Goal: Information Seeking & Learning: Check status

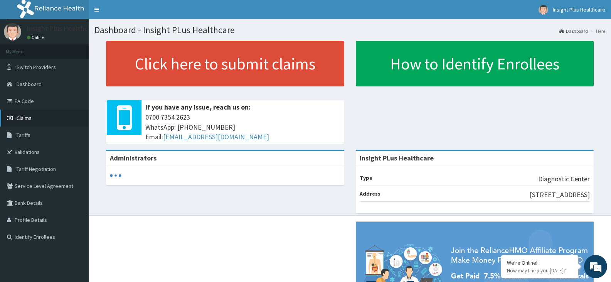
click at [56, 116] on link "Claims" at bounding box center [44, 117] width 89 height 17
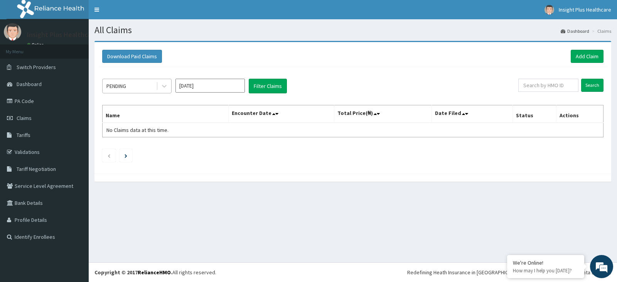
click at [136, 86] on div "PENDING" at bounding box center [130, 86] width 54 height 12
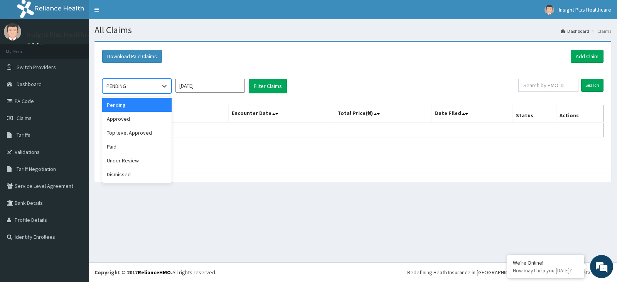
click at [208, 83] on input "Oct 2025" at bounding box center [209, 86] width 69 height 14
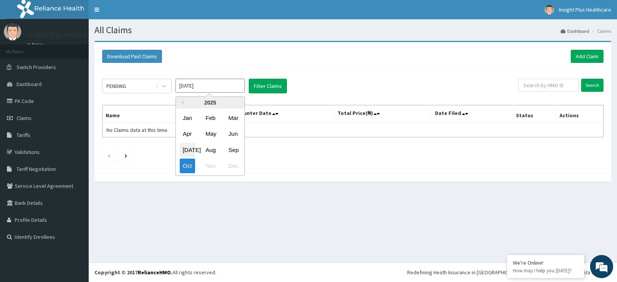
click at [188, 151] on div "Jul" at bounding box center [187, 150] width 15 height 14
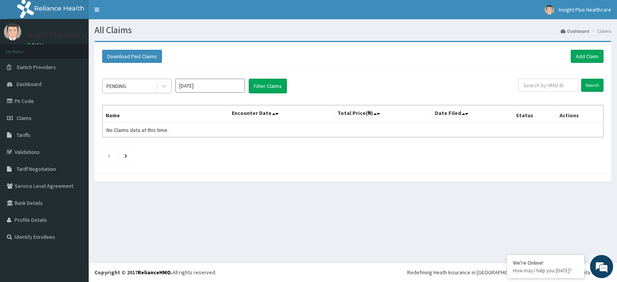
click at [130, 84] on div "PENDING" at bounding box center [130, 86] width 54 height 12
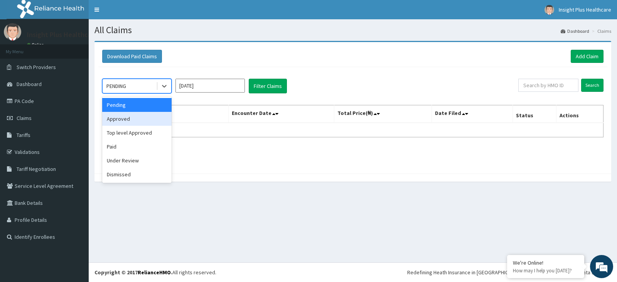
click at [132, 121] on div "Approved" at bounding box center [136, 119] width 69 height 14
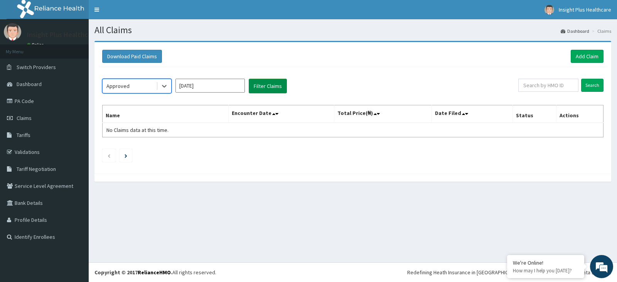
click at [268, 83] on button "Filter Claims" at bounding box center [268, 86] width 38 height 15
click at [141, 87] on div "Approved" at bounding box center [130, 86] width 54 height 12
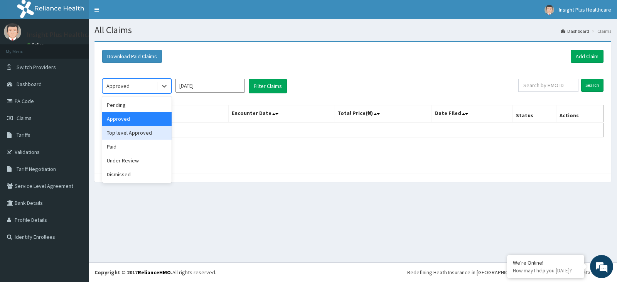
click at [136, 134] on div "Top level Approved" at bounding box center [136, 133] width 69 height 14
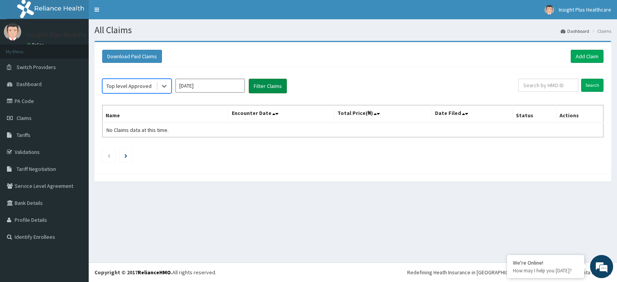
click at [269, 86] on button "Filter Claims" at bounding box center [268, 86] width 38 height 15
click at [125, 86] on div "Top level Approved" at bounding box center [128, 86] width 45 height 8
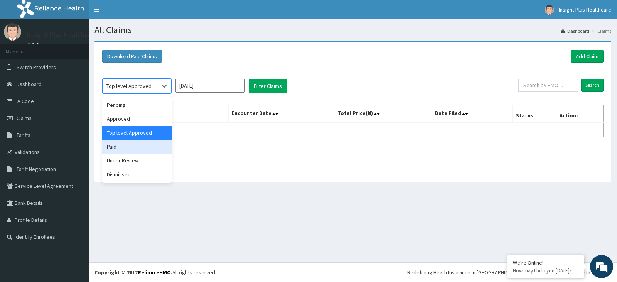
click at [133, 147] on div "Paid" at bounding box center [136, 147] width 69 height 14
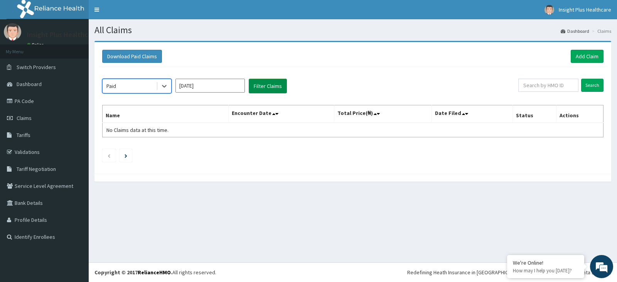
click at [263, 85] on button "Filter Claims" at bounding box center [268, 86] width 38 height 15
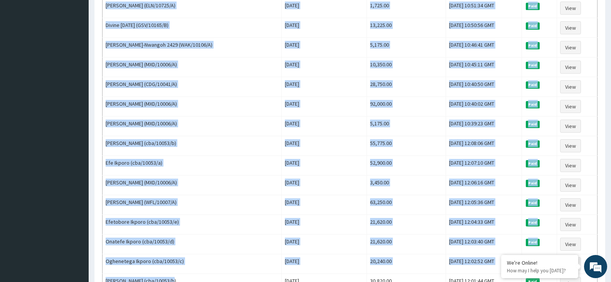
scroll to position [902, 0]
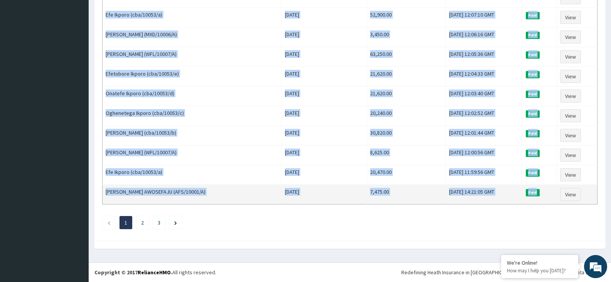
drag, startPoint x: 131, startPoint y: 148, endPoint x: 550, endPoint y: 194, distance: 421.8
copy tbody "John Olaleye (SPQ/10035/A) Sat Jul 19 2025 9,775.00 Wed, 06 Aug 2025 12:04:05 G…"
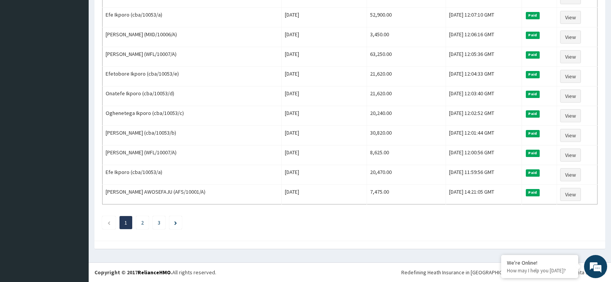
click at [145, 221] on li "2" at bounding box center [142, 222] width 13 height 13
click at [174, 224] on icon "Next page" at bounding box center [175, 223] width 3 height 4
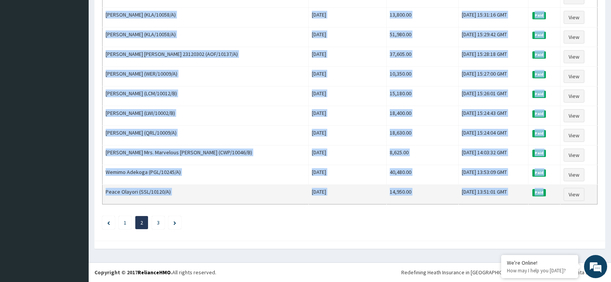
drag, startPoint x: 106, startPoint y: 130, endPoint x: 551, endPoint y: 191, distance: 448.9
copy tbody "Rose Onyeador (LWW/10092/A) Mon Jul 21 2025 13,225.00 Tue, 22 Jul 2025 14:19:17…"
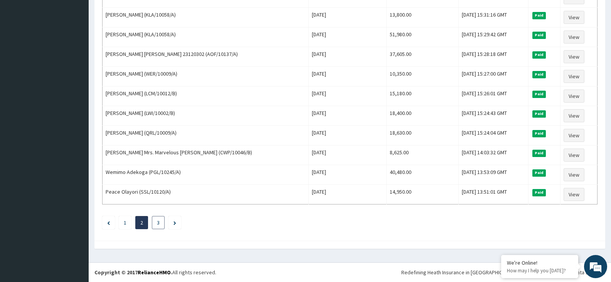
click at [163, 224] on li "3" at bounding box center [158, 222] width 13 height 13
click at [174, 223] on icon "Next page" at bounding box center [174, 223] width 3 height 4
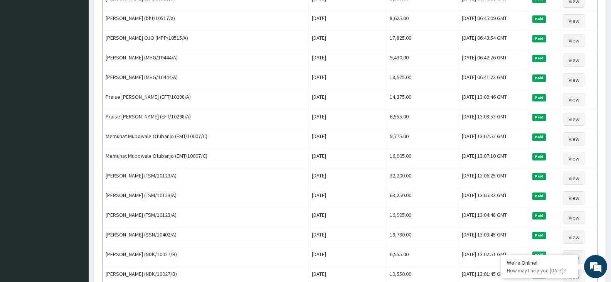
scroll to position [332, 0]
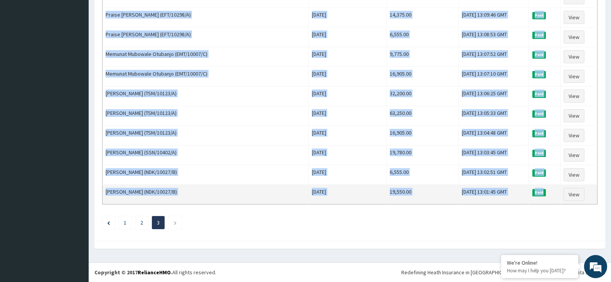
drag, startPoint x: 104, startPoint y: 129, endPoint x: 545, endPoint y: 193, distance: 445.3
copy tbody "Oladapo Odebunmi (chl/11082/a) Sat Jul 05 2025 30,705.00 Mon, 07 Jul 2025 13:49…"
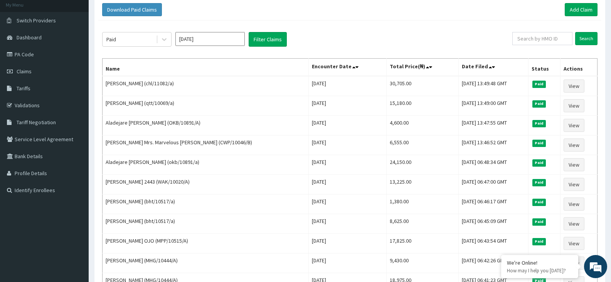
scroll to position [34, 0]
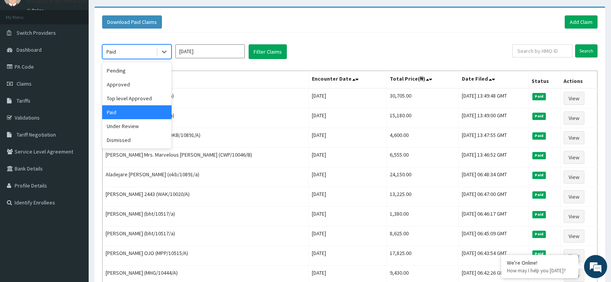
click at [125, 48] on div "Paid" at bounding box center [130, 51] width 54 height 12
click at [128, 125] on div "Under Review" at bounding box center [136, 126] width 69 height 14
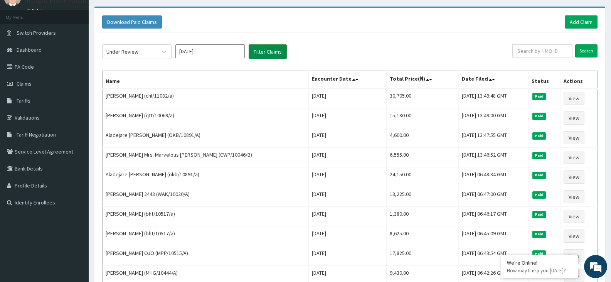
click at [266, 50] on button "Filter Claims" at bounding box center [268, 51] width 38 height 15
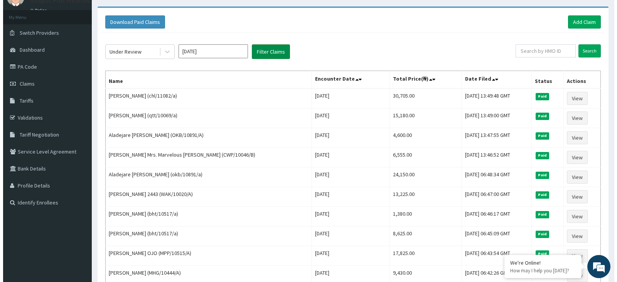
scroll to position [0, 0]
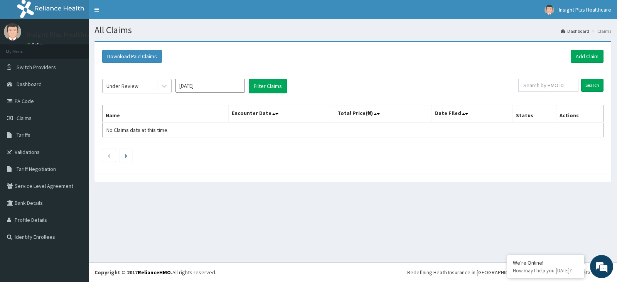
click at [149, 88] on div "Under Review" at bounding box center [130, 86] width 54 height 12
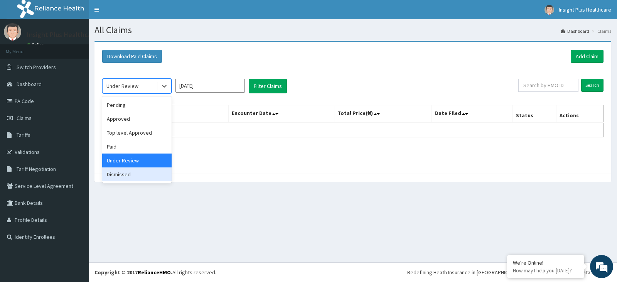
click at [137, 172] on div "Dismissed" at bounding box center [136, 174] width 69 height 14
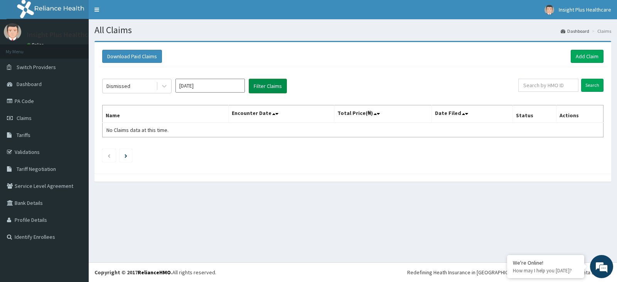
click at [273, 89] on button "Filter Claims" at bounding box center [268, 86] width 38 height 15
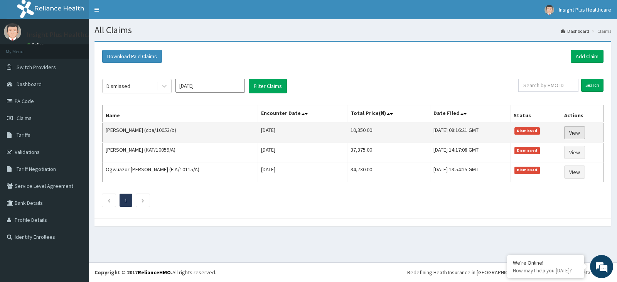
click at [578, 132] on link "View" at bounding box center [574, 132] width 21 height 13
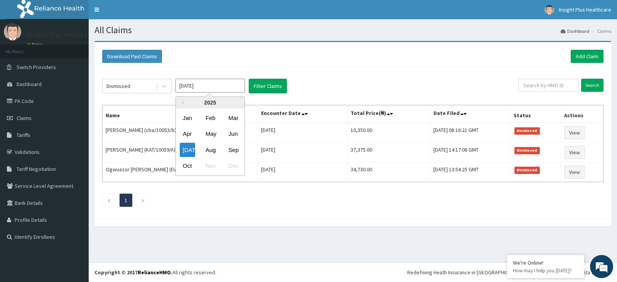
click at [189, 92] on input "Jul 2025" at bounding box center [209, 86] width 69 height 14
click at [210, 150] on div "Aug" at bounding box center [209, 150] width 15 height 14
type input "Aug 2025"
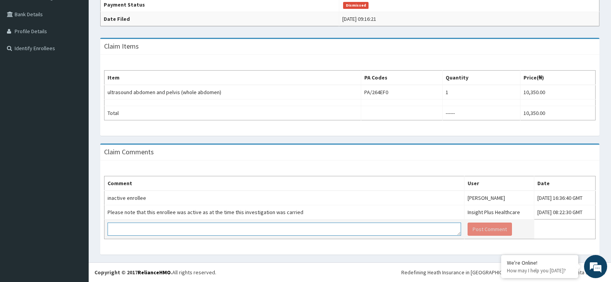
click at [343, 226] on textarea at bounding box center [284, 228] width 353 height 13
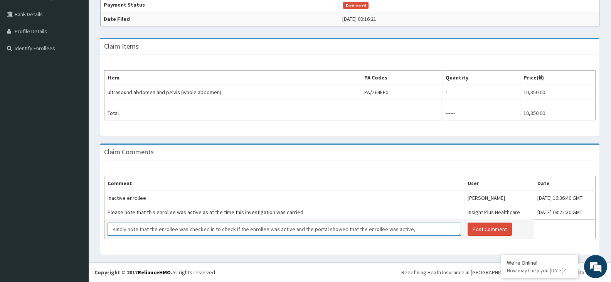
click at [408, 231] on textarea "Kindly note that the enrollee was checked in to check if the enrollee was activ…" at bounding box center [284, 228] width 353 height 13
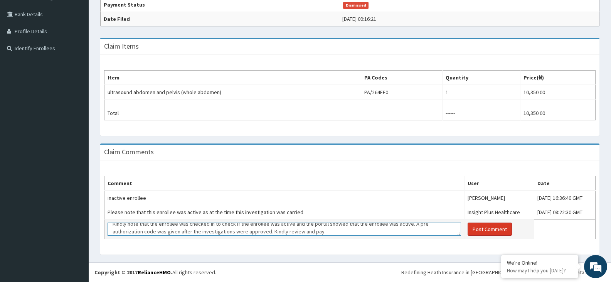
type textarea "Kindly note that the enrollee was checked in to check if the enrollee was activ…"
click at [468, 230] on button "Post Comment" at bounding box center [490, 228] width 44 height 13
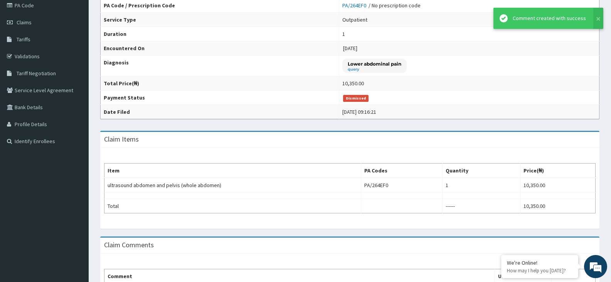
scroll to position [0, 0]
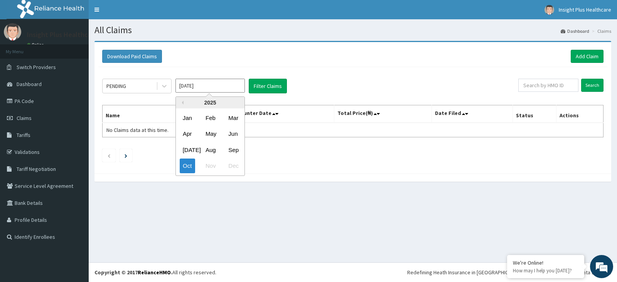
click at [195, 84] on input "Oct 2025" at bounding box center [209, 86] width 69 height 14
click at [188, 148] on div "[DATE]" at bounding box center [187, 150] width 15 height 14
type input "Jul 2025"
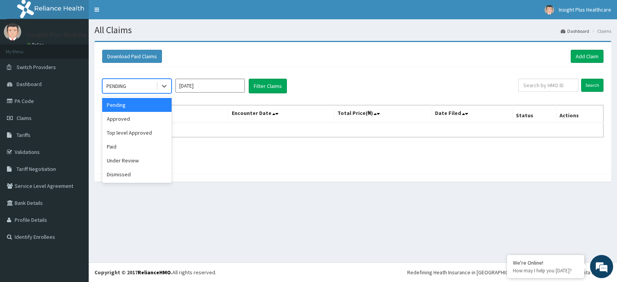
click at [131, 83] on div "PENDING" at bounding box center [130, 86] width 54 height 12
click at [128, 172] on div "Dismissed" at bounding box center [136, 174] width 69 height 14
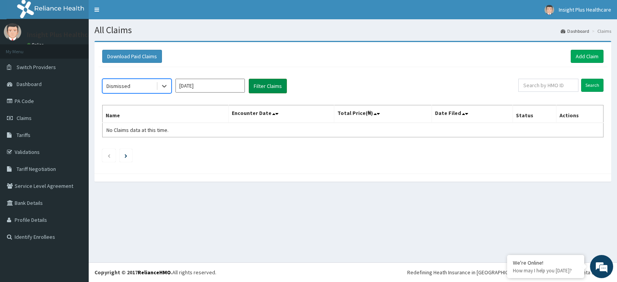
click at [266, 87] on button "Filter Claims" at bounding box center [268, 86] width 38 height 15
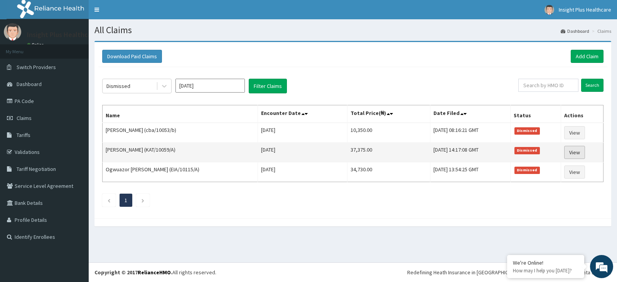
click at [574, 152] on link "View" at bounding box center [574, 152] width 21 height 13
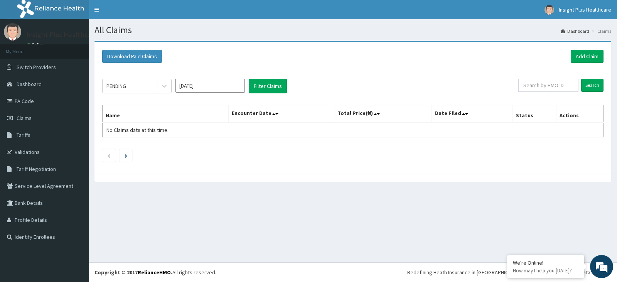
click at [211, 85] on input "[DATE]" at bounding box center [209, 86] width 69 height 14
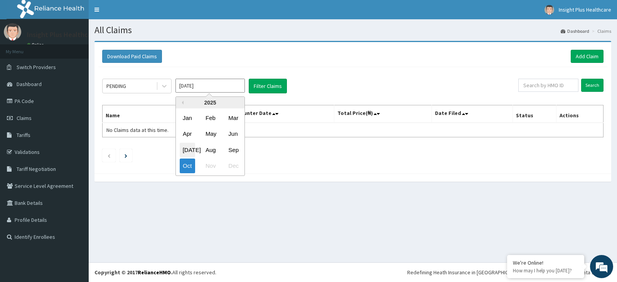
click at [187, 146] on div "[DATE]" at bounding box center [187, 150] width 15 height 14
type input "[DATE]"
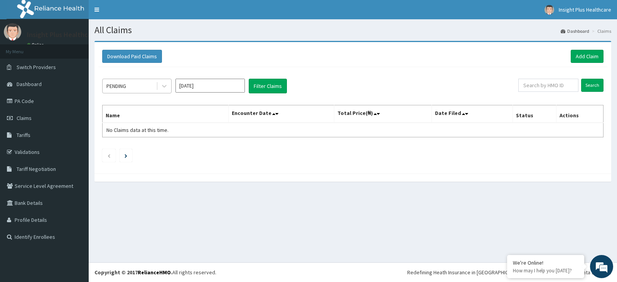
click at [148, 88] on div "PENDING" at bounding box center [130, 86] width 54 height 12
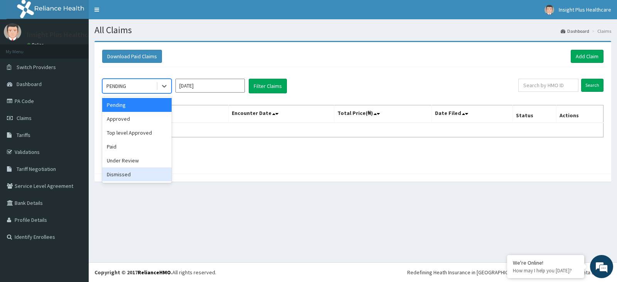
click at [135, 173] on div "Dismissed" at bounding box center [136, 174] width 69 height 14
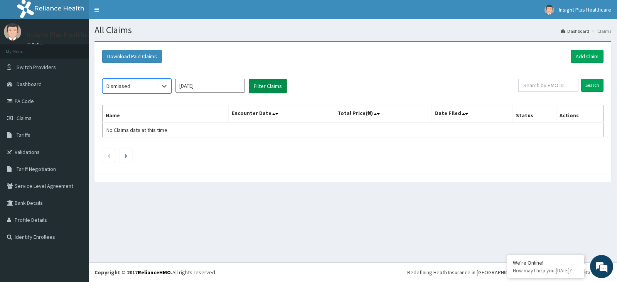
click at [265, 86] on button "Filter Claims" at bounding box center [268, 86] width 38 height 15
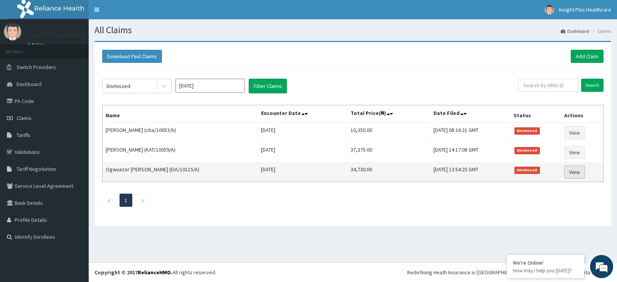
click at [575, 170] on link "View" at bounding box center [574, 171] width 21 height 13
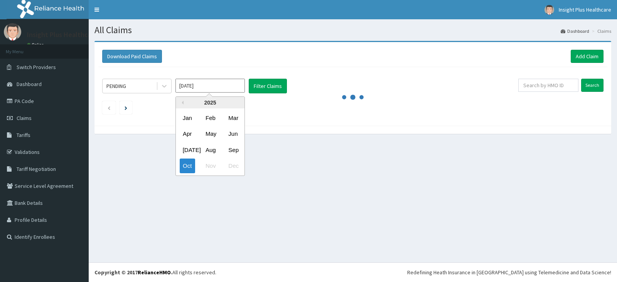
click at [194, 87] on input "Oct 2025" at bounding box center [209, 86] width 69 height 14
click at [213, 150] on div "Aug" at bounding box center [209, 150] width 15 height 14
type input "Aug 2025"
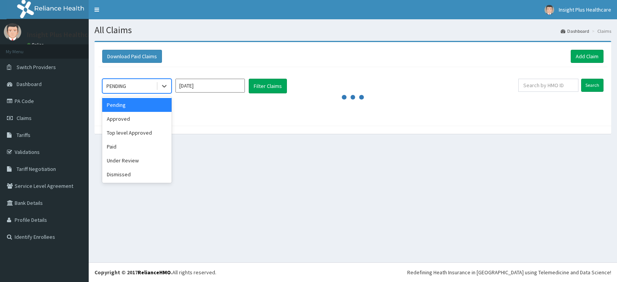
click at [140, 83] on div "PENDING" at bounding box center [130, 86] width 54 height 12
click at [133, 122] on div "Approved" at bounding box center [136, 119] width 69 height 14
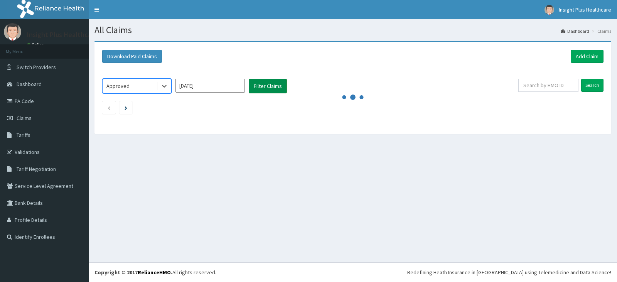
click at [264, 83] on button "Filter Claims" at bounding box center [268, 86] width 38 height 15
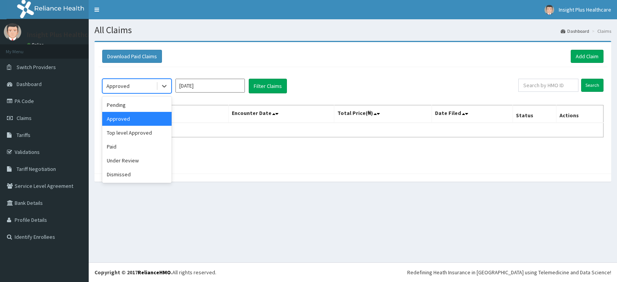
click at [139, 82] on div "Approved" at bounding box center [130, 86] width 54 height 12
click at [138, 132] on div "Top level Approved" at bounding box center [136, 133] width 69 height 14
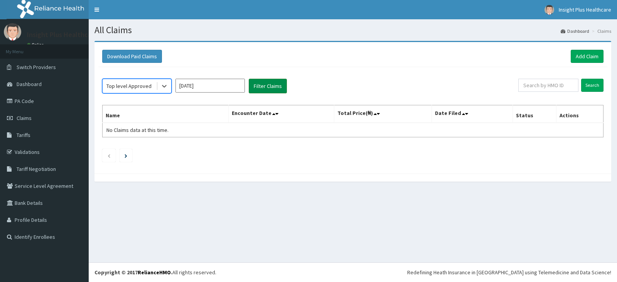
click at [265, 87] on button "Filter Claims" at bounding box center [268, 86] width 38 height 15
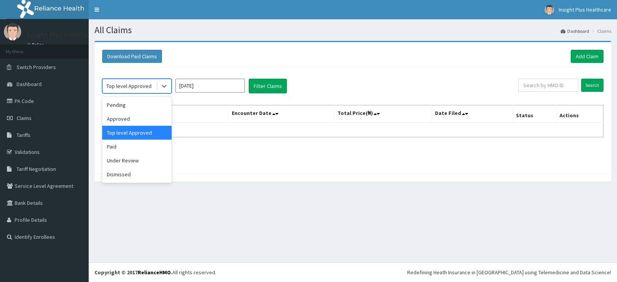
click at [133, 84] on div "Top level Approved" at bounding box center [128, 86] width 45 height 8
click at [139, 144] on div "Paid" at bounding box center [136, 147] width 69 height 14
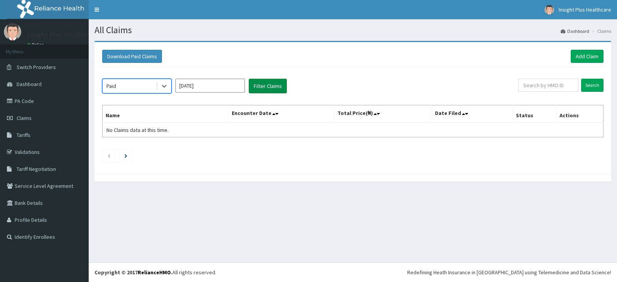
click at [269, 88] on button "Filter Claims" at bounding box center [268, 86] width 38 height 15
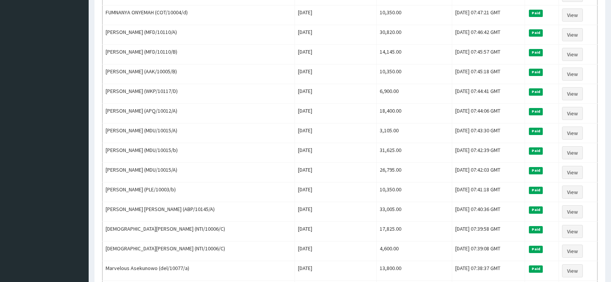
scroll to position [902, 0]
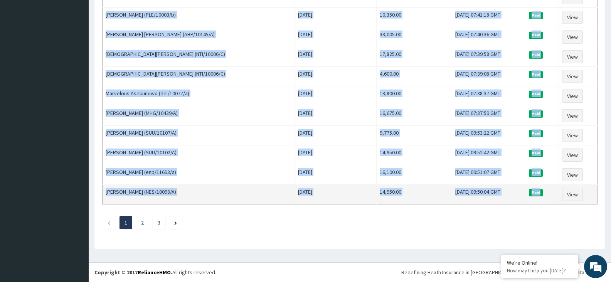
drag, startPoint x: 105, startPoint y: 129, endPoint x: 552, endPoint y: 195, distance: 451.3
copy tbody "Adeoye Yesirat Kehinde (NPP/10126/A) Sat Aug 30 2025 37,375.00 Mon, 01 Sep 2025…"
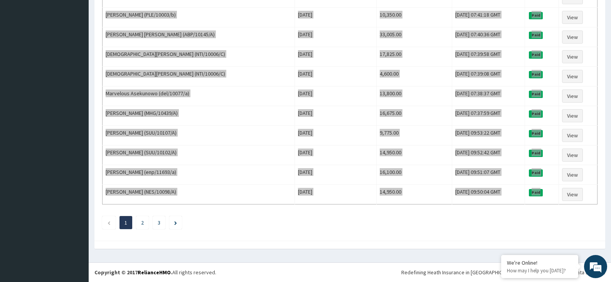
scroll to position [0, 0]
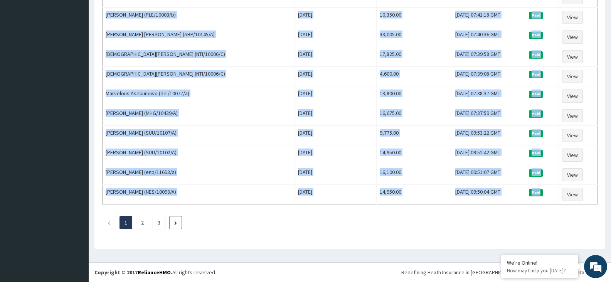
click at [175, 225] on icon "Next page" at bounding box center [175, 223] width 3 height 4
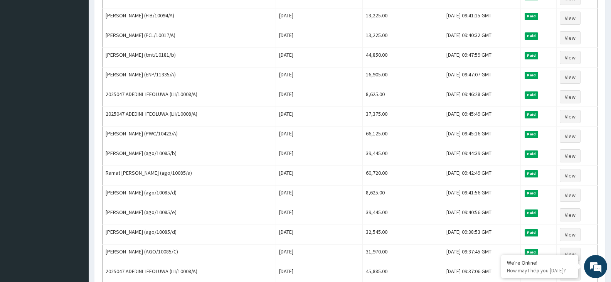
scroll to position [902, 0]
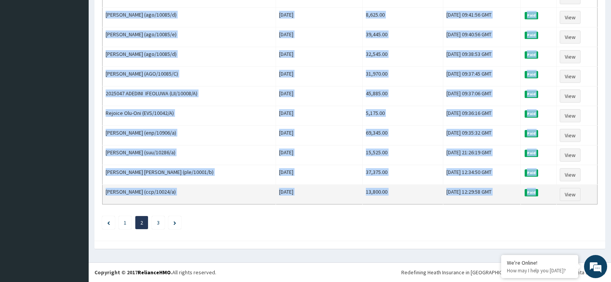
drag, startPoint x: 106, startPoint y: 131, endPoint x: 542, endPoint y: 194, distance: 440.9
copy tbody "Sulola Oluwagbenga (NPM/10282/A) Thu Aug 21 2025 18,400.00 Fri, 22 Aug 2025 09:…"
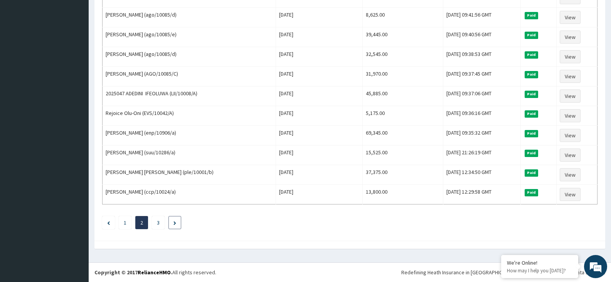
click at [175, 222] on icon "Next page" at bounding box center [174, 223] width 3 height 4
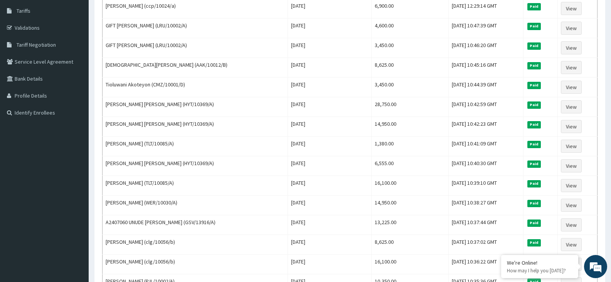
scroll to position [351, 0]
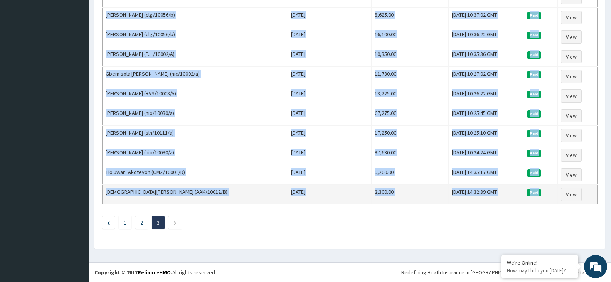
drag, startPoint x: 105, startPoint y: 130, endPoint x: 555, endPoint y: 193, distance: 454.2
copy tbody "Laura Bamidele (ccp/10024/a) Thu Aug 07 2025 6,900.00 Thu, 07 Aug 2025 12:29:14…"
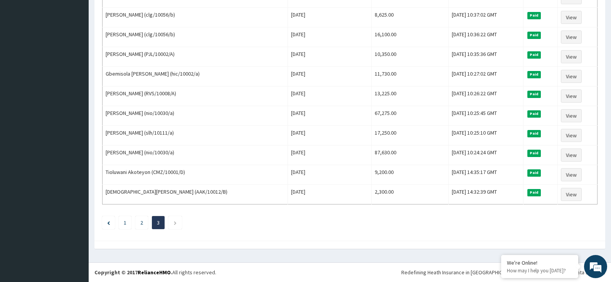
click at [276, 241] on div at bounding box center [349, 245] width 511 height 8
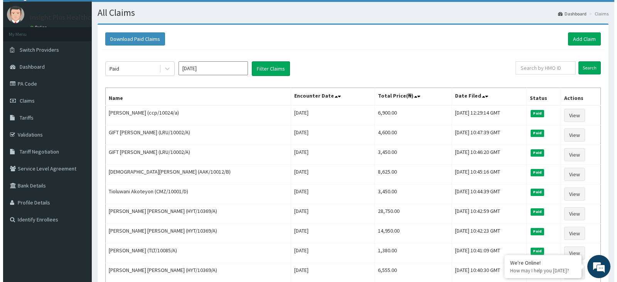
scroll to position [0, 0]
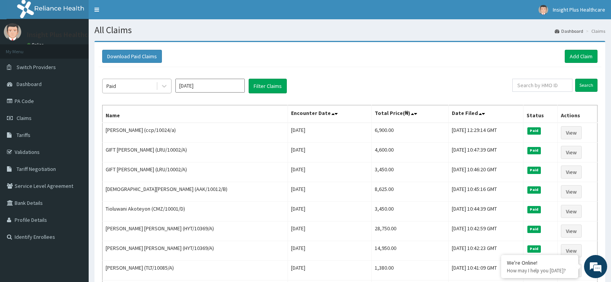
click at [131, 87] on div "Paid" at bounding box center [130, 86] width 54 height 12
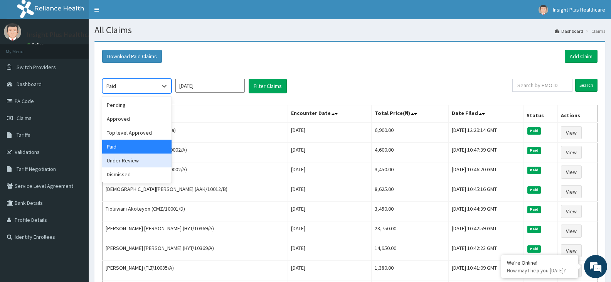
click at [128, 162] on div "Under Review" at bounding box center [136, 160] width 69 height 14
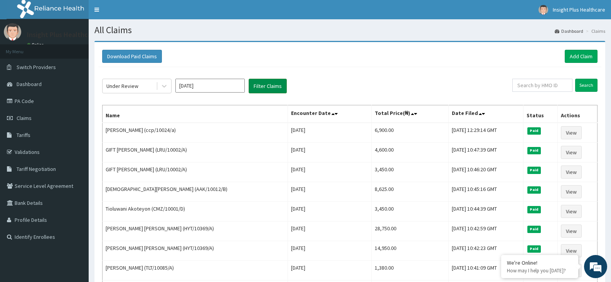
click at [276, 85] on button "Filter Claims" at bounding box center [268, 86] width 38 height 15
click at [266, 86] on button "Filter Claims" at bounding box center [268, 86] width 38 height 15
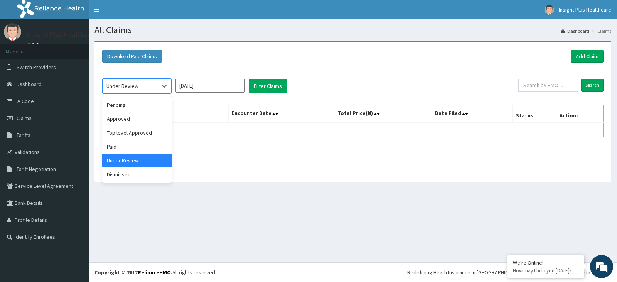
click at [146, 84] on div "Under Review" at bounding box center [130, 86] width 54 height 12
click at [118, 176] on div "Dismissed" at bounding box center [136, 174] width 69 height 14
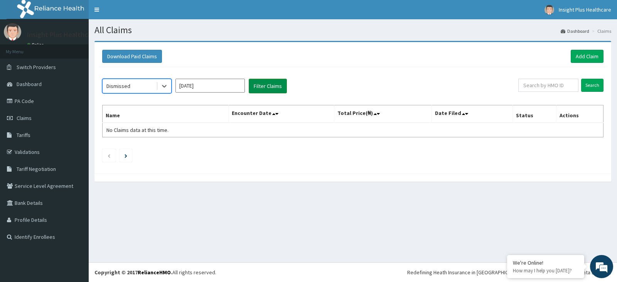
click at [266, 87] on button "Filter Claims" at bounding box center [268, 86] width 38 height 15
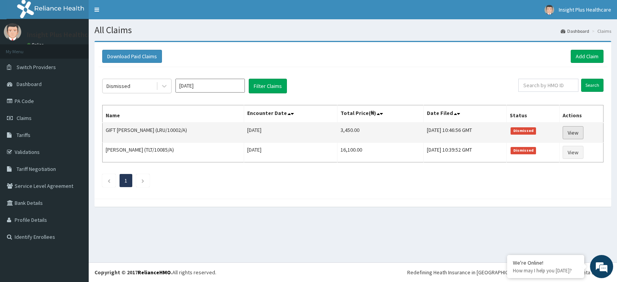
click at [574, 133] on link "View" at bounding box center [572, 132] width 21 height 13
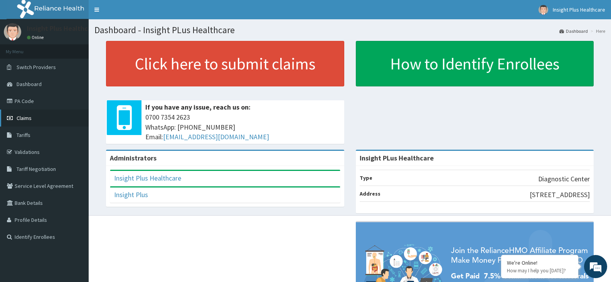
click at [49, 118] on link "Claims" at bounding box center [44, 117] width 89 height 17
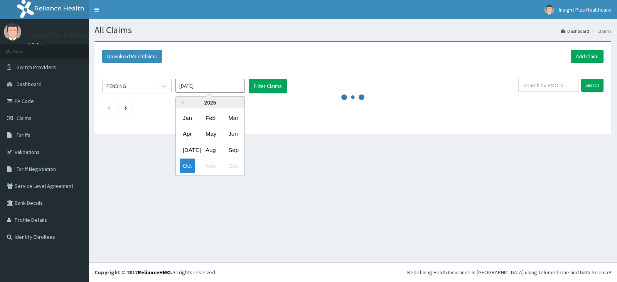
click at [208, 88] on input "Oct 2025" at bounding box center [209, 86] width 69 height 14
click at [232, 149] on div "Sep" at bounding box center [232, 150] width 15 height 14
type input "Sep 2025"
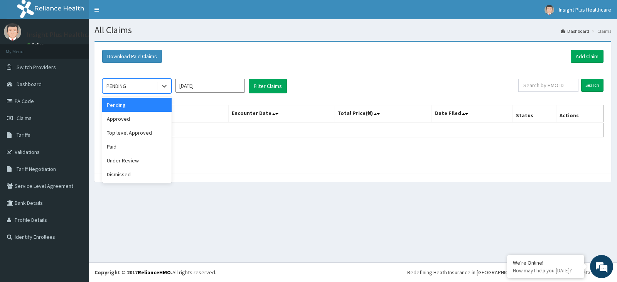
click at [126, 86] on div "PENDING" at bounding box center [116, 86] width 20 height 8
click at [138, 119] on div "Approved" at bounding box center [136, 119] width 69 height 14
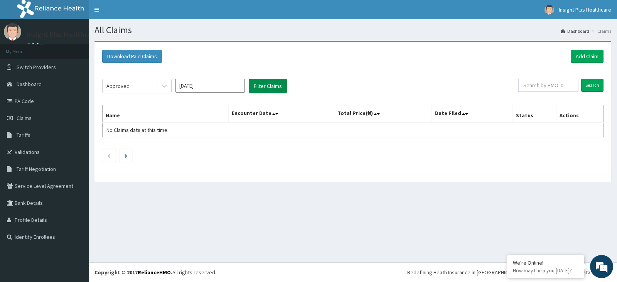
click at [270, 81] on button "Filter Claims" at bounding box center [268, 86] width 38 height 15
click at [141, 83] on div "Approved" at bounding box center [130, 86] width 54 height 12
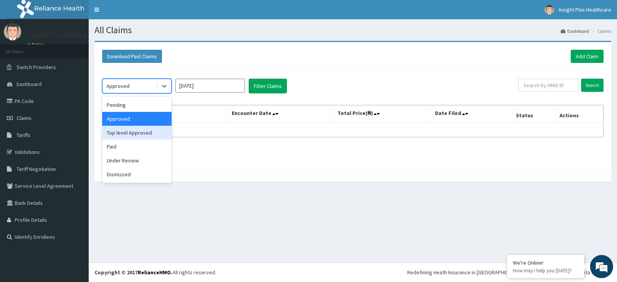
click at [127, 137] on div "Top level Approved" at bounding box center [136, 133] width 69 height 14
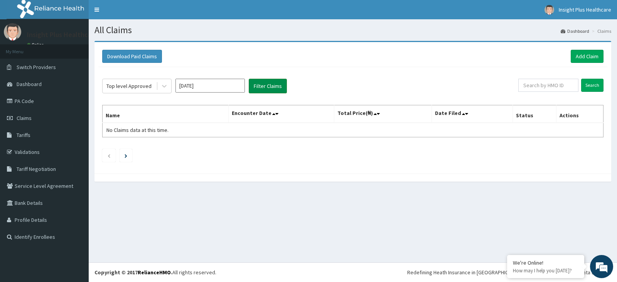
click at [269, 83] on button "Filter Claims" at bounding box center [268, 86] width 38 height 15
click at [124, 86] on div "Top level Approved" at bounding box center [128, 86] width 45 height 8
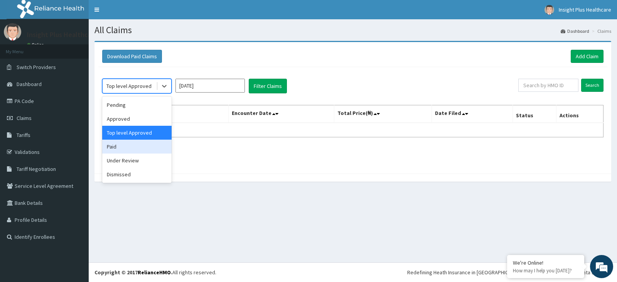
click at [129, 152] on div "Paid" at bounding box center [136, 147] width 69 height 14
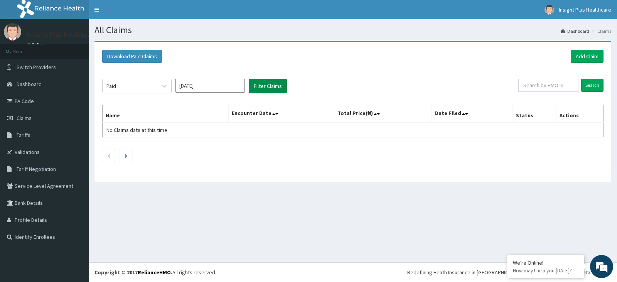
click at [267, 88] on button "Filter Claims" at bounding box center [268, 86] width 38 height 15
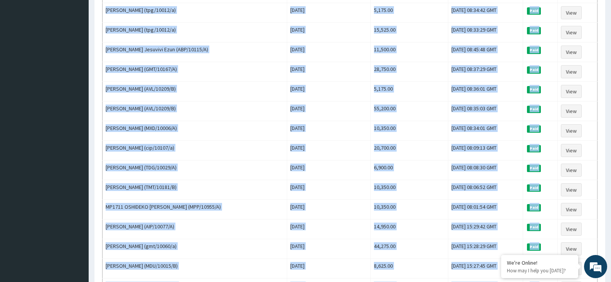
scroll to position [902, 0]
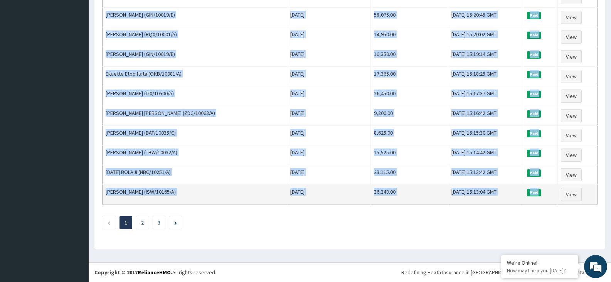
drag, startPoint x: 107, startPoint y: 130, endPoint x: 549, endPoint y: 193, distance: 446.5
copy tbody "Onyedinma Egbule (SWF/10427/B) Tue Sep 30 2025 10,350.00 Wed, 01 Oct 2025 08:32…"
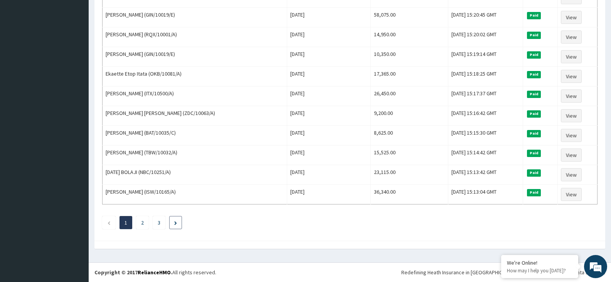
click at [172, 224] on li at bounding box center [175, 222] width 13 height 13
click at [141, 223] on link "2" at bounding box center [142, 222] width 3 height 7
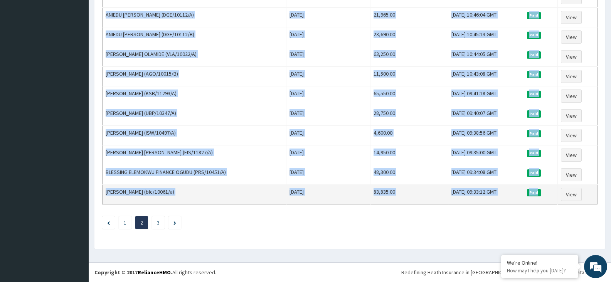
drag, startPoint x: 105, startPoint y: 131, endPoint x: 551, endPoint y: 191, distance: 450.1
copy tbody "Adeola Abioye (REL/10355/A) Fri Sep 19 2025 43,815.00 Tue, 23 Sep 2025 15:11:34…"
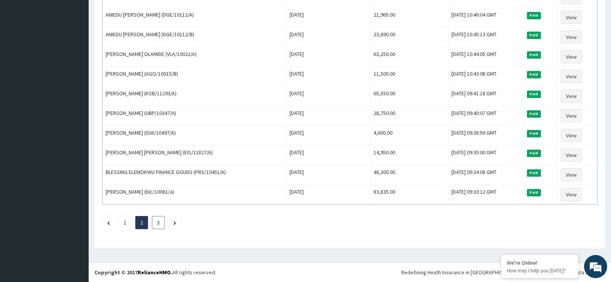
click at [159, 221] on link "3" at bounding box center [158, 222] width 3 height 7
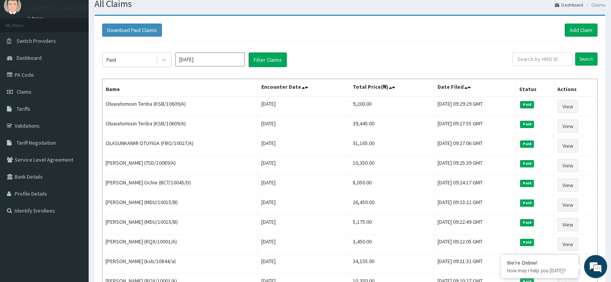
scroll to position [155, 0]
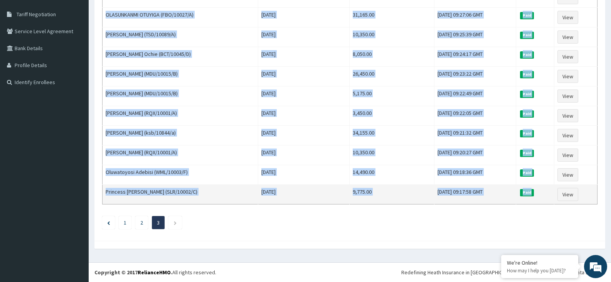
drag, startPoint x: 106, startPoint y: 130, endPoint x: 541, endPoint y: 195, distance: 439.3
click at [541, 195] on tbody "Oluwatomisin Teriba (KSB/10609/A) Wed Sep 03 2025 9,200.00 Fri, 05 Sep 2025 09:…" at bounding box center [350, 86] width 495 height 236
copy tbody "Oluwatomisin Teriba (KSB/10609/A) Wed Sep 03 2025 9,200.00 Fri, 05 Sep 2025 09:…"
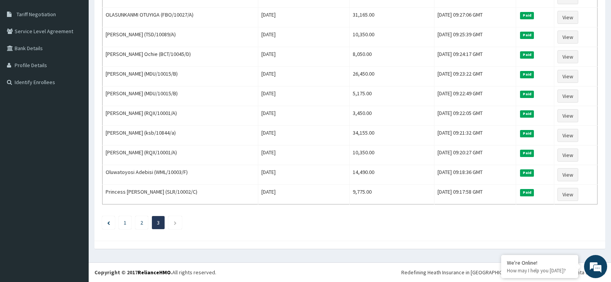
click at [265, 221] on ul "1 2 3" at bounding box center [349, 222] width 495 height 13
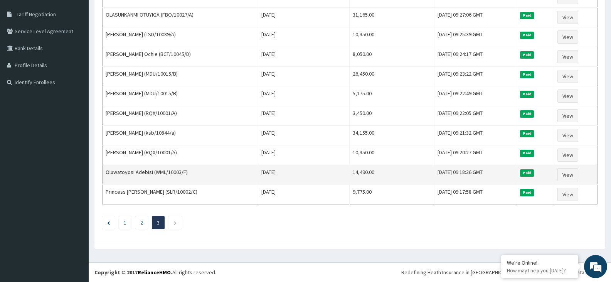
scroll to position [0, 0]
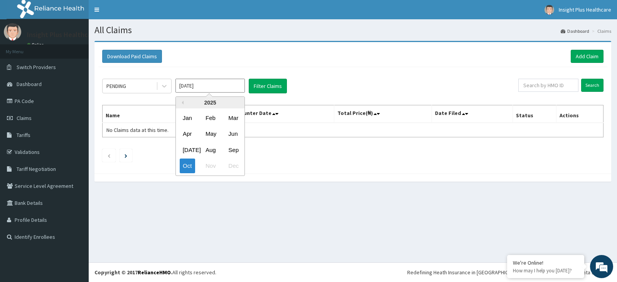
click at [193, 86] on input "[DATE]" at bounding box center [209, 86] width 69 height 14
click at [212, 150] on div "Aug" at bounding box center [209, 150] width 15 height 14
type input "[DATE]"
click at [141, 87] on div "PENDING" at bounding box center [130, 86] width 54 height 12
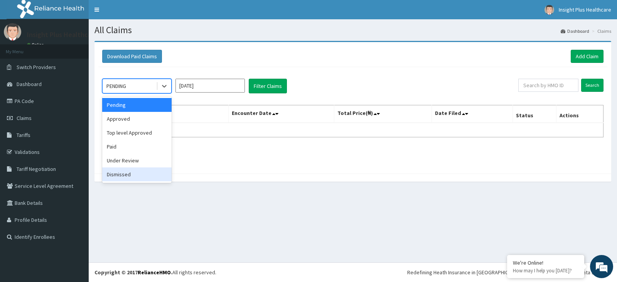
click at [136, 174] on div "Dismissed" at bounding box center [136, 174] width 69 height 14
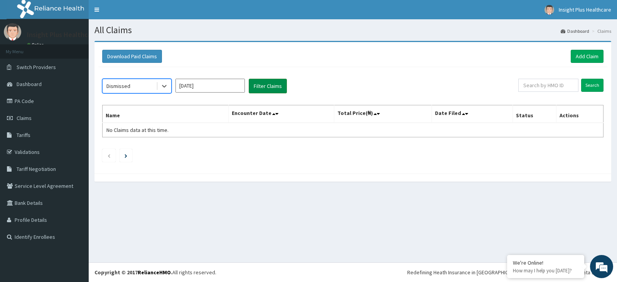
click at [263, 83] on button "Filter Claims" at bounding box center [268, 86] width 38 height 15
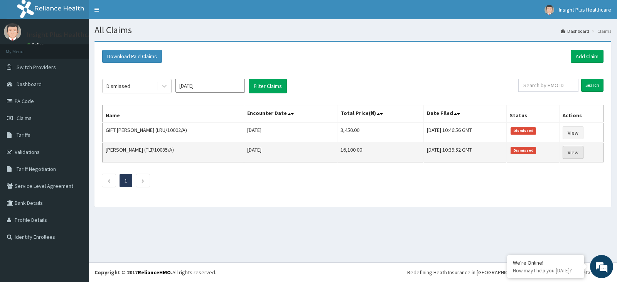
click at [579, 150] on link "View" at bounding box center [572, 152] width 21 height 13
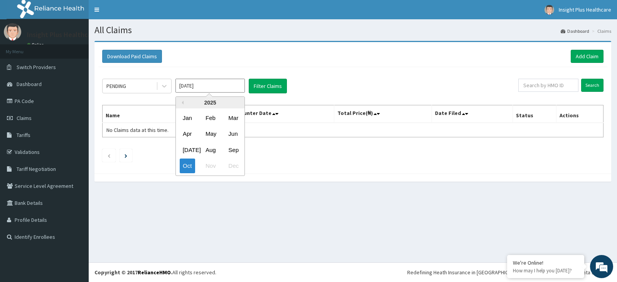
click at [210, 85] on input "[DATE]" at bounding box center [209, 86] width 69 height 14
click at [126, 85] on div "PENDING" at bounding box center [116, 86] width 20 height 8
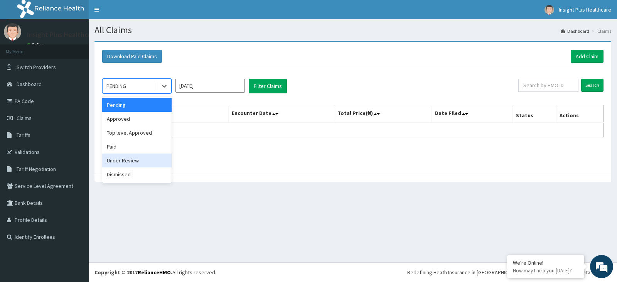
click at [144, 160] on div "Under Review" at bounding box center [136, 160] width 69 height 14
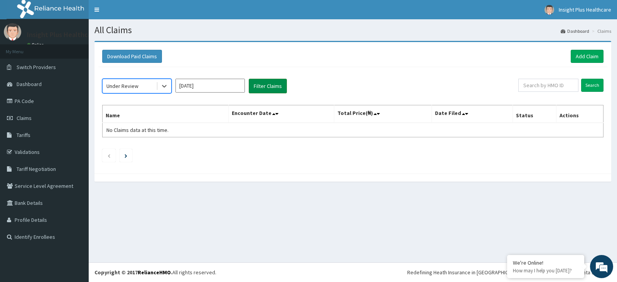
click at [264, 88] on button "Filter Claims" at bounding box center [268, 86] width 38 height 15
